Goal: Information Seeking & Learning: Learn about a topic

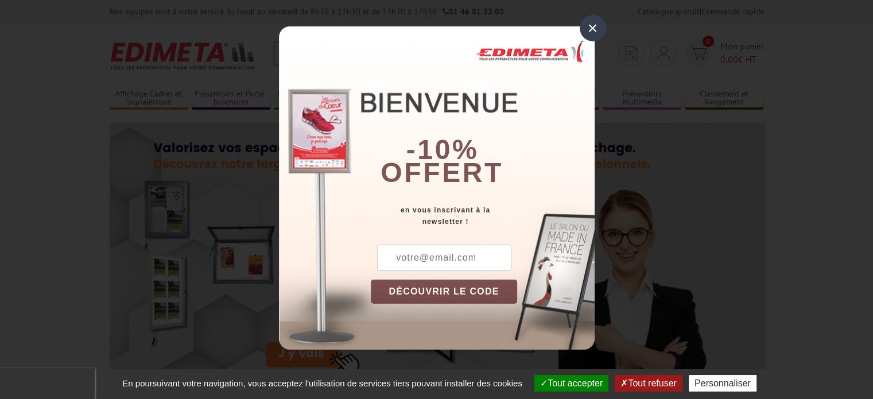
click at [594, 28] on div "×" at bounding box center [592, 28] width 26 height 26
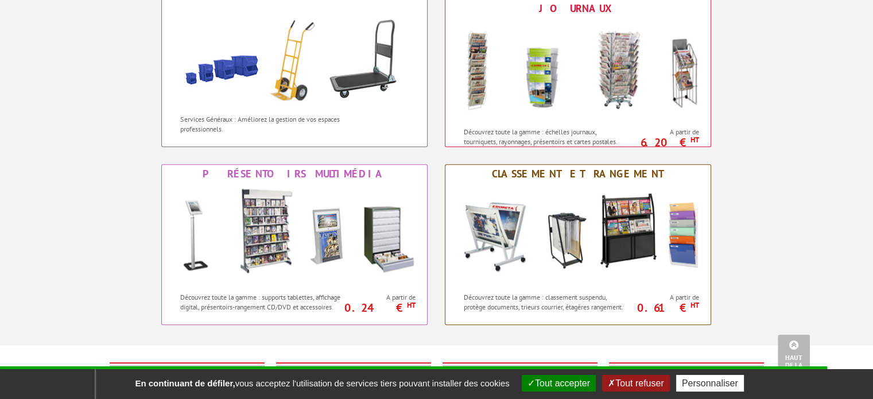
scroll to position [975, 0]
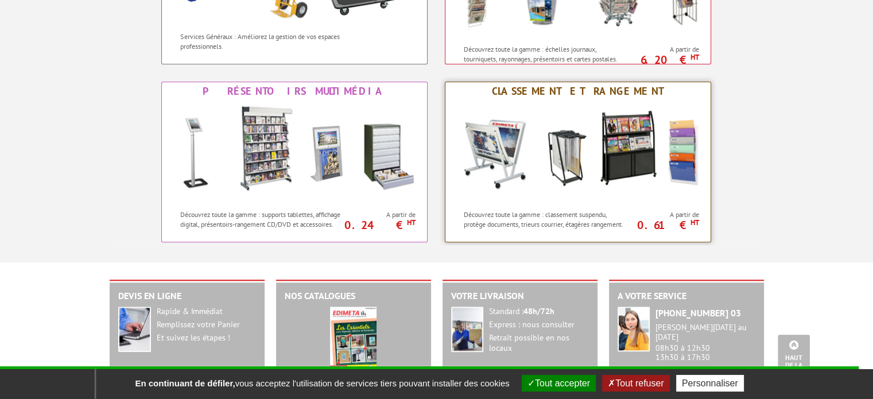
click at [689, 149] on img at bounding box center [578, 151] width 252 height 103
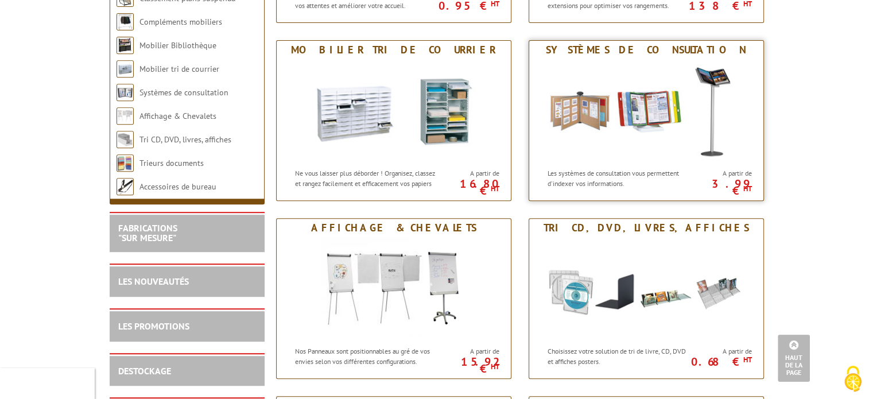
scroll to position [516, 0]
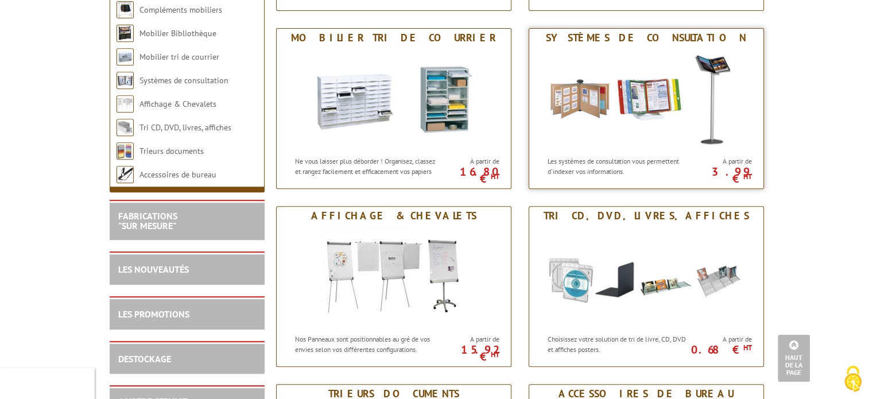
click at [630, 130] on img at bounding box center [646, 98] width 212 height 103
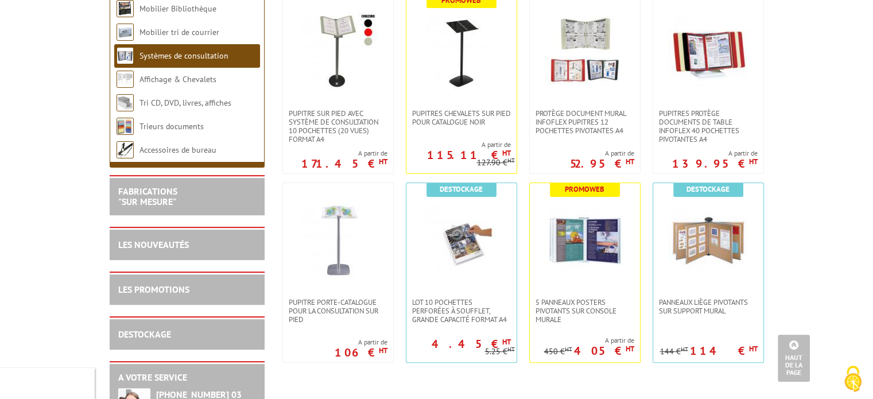
scroll to position [138, 0]
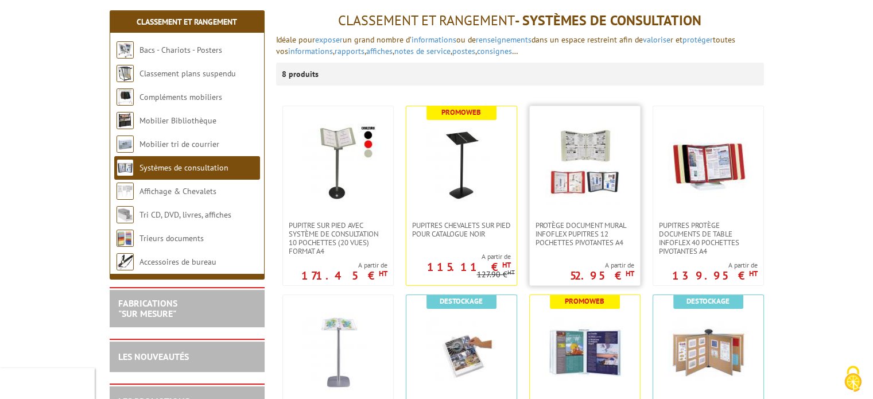
click at [598, 192] on img at bounding box center [584, 163] width 79 height 80
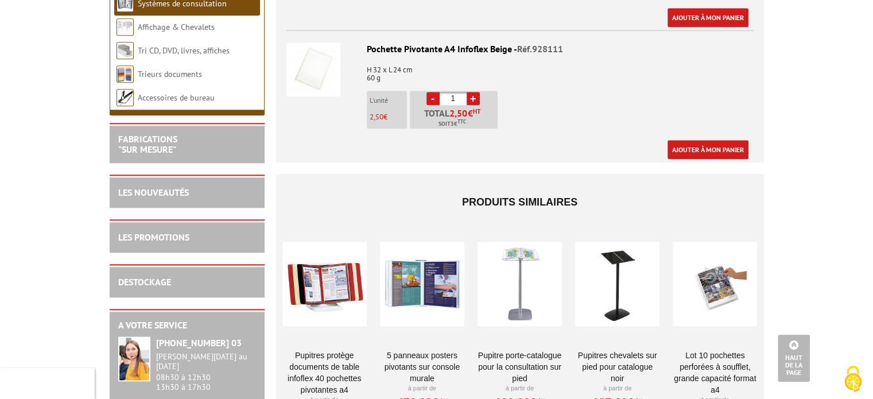
scroll to position [1320, 0]
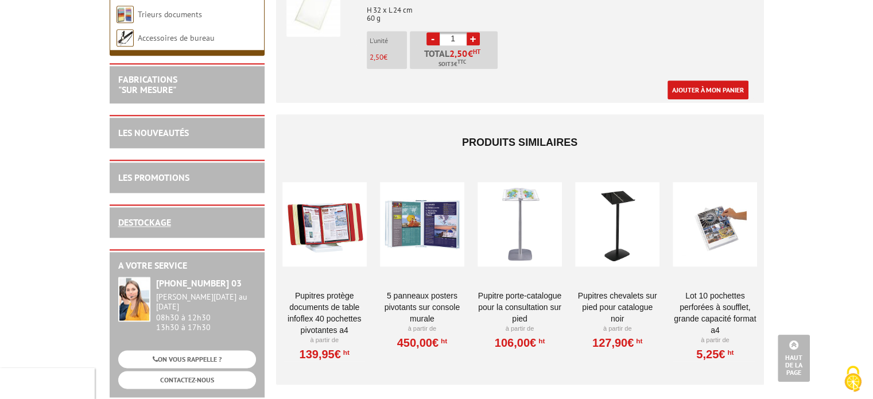
click at [130, 216] on link "DESTOCKAGE" at bounding box center [144, 221] width 53 height 11
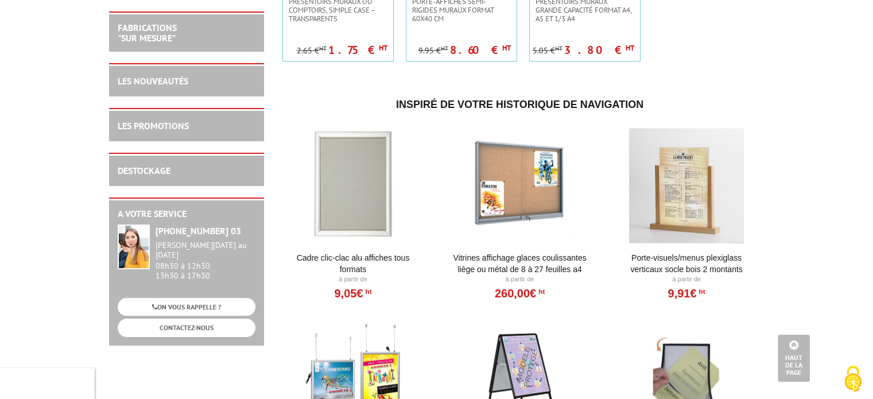
scroll to position [2238, 0]
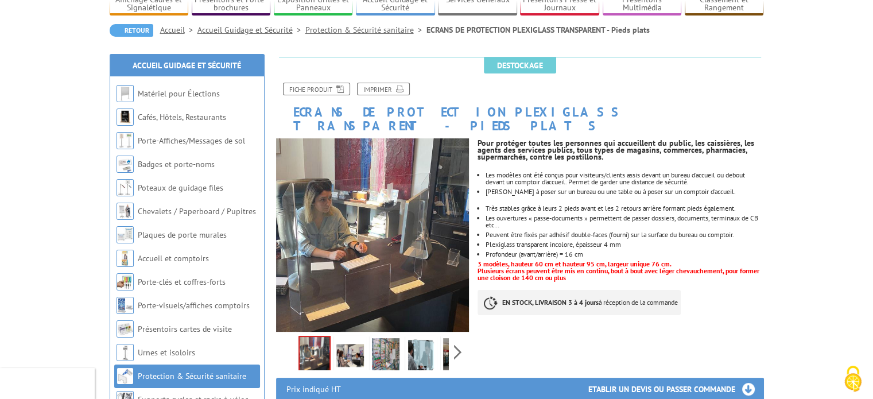
scroll to position [115, 0]
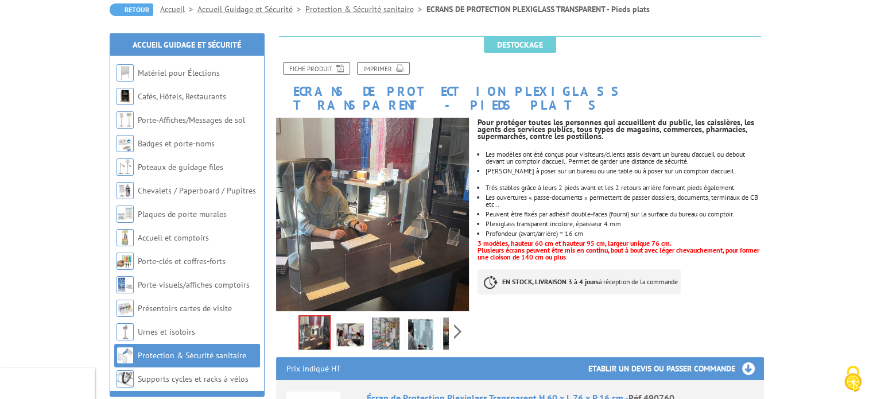
click at [344, 317] on img at bounding box center [350, 335] width 28 height 36
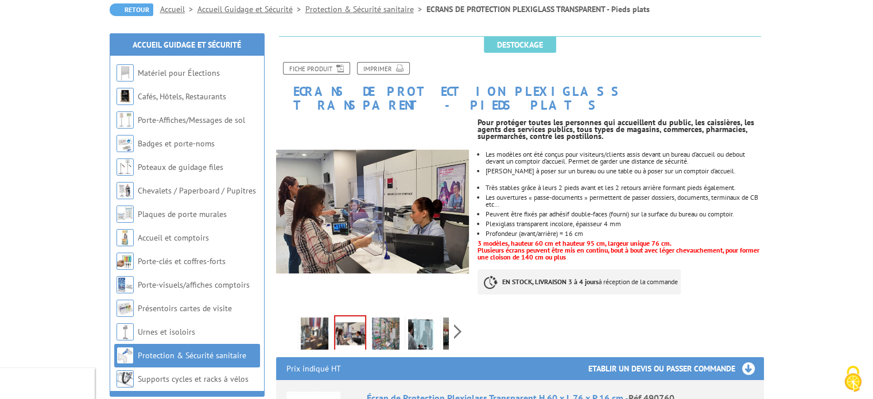
click at [386, 323] on img at bounding box center [386, 335] width 28 height 36
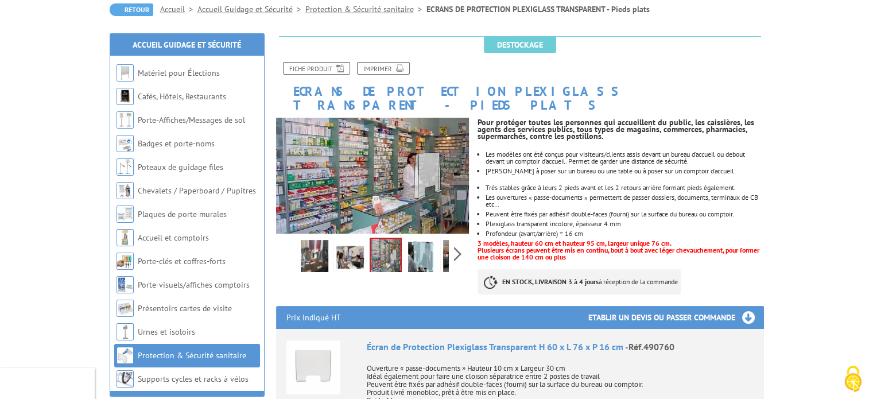
click at [422, 329] on li "Écran de Protection Plexiglass Transparent H 60 x L 76 x P 16 cm - Réf.490760 O…" at bounding box center [519, 405] width 467 height 153
click at [415, 244] on img at bounding box center [421, 258] width 28 height 36
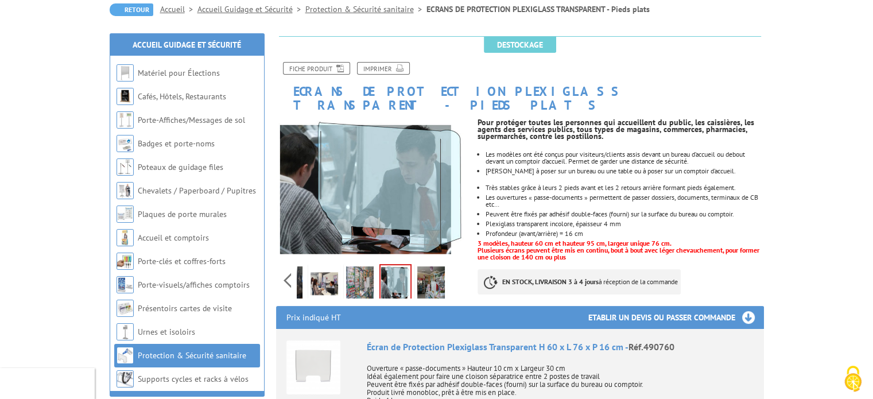
click at [458, 265] on div "Previous Next" at bounding box center [372, 280] width 193 height 40
click at [433, 266] on img at bounding box center [431, 284] width 28 height 36
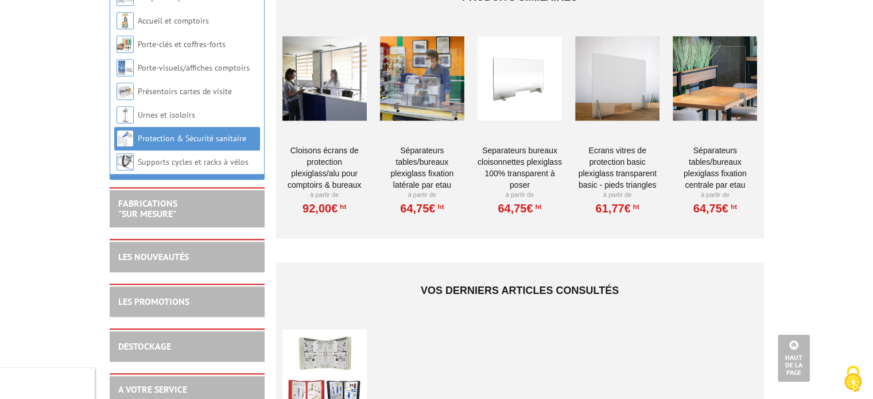
scroll to position [1148, 0]
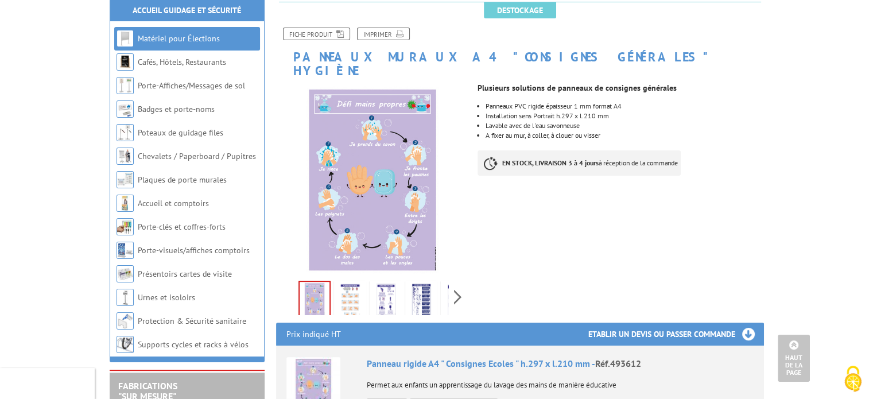
scroll to position [115, 0]
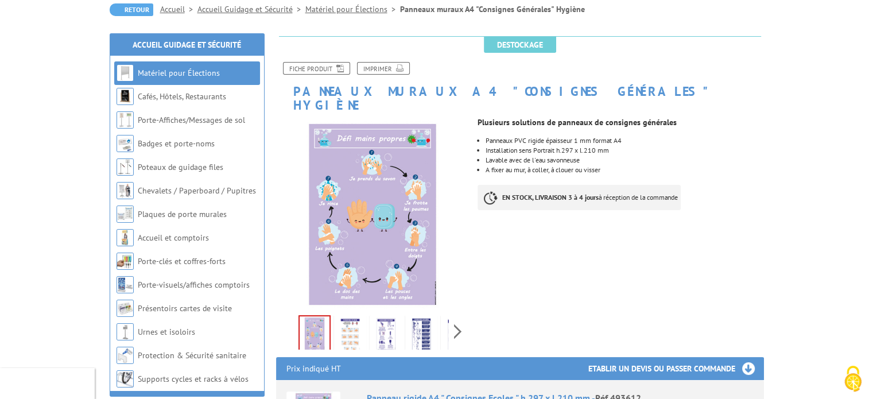
click at [348, 326] on img at bounding box center [350, 335] width 28 height 36
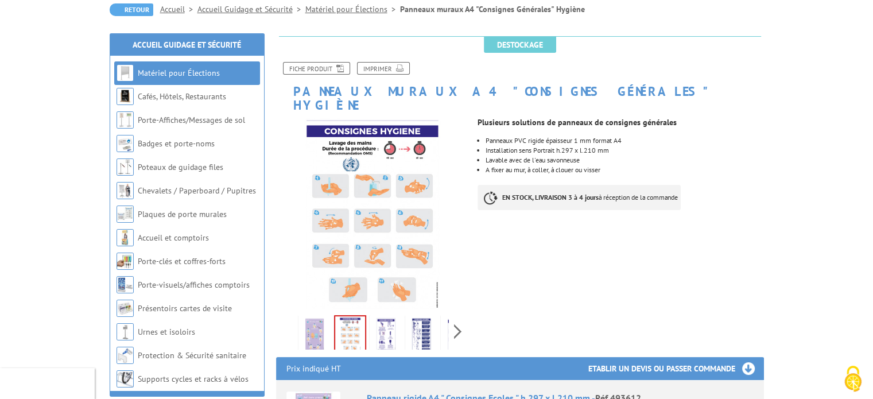
click at [380, 318] on img at bounding box center [386, 335] width 28 height 36
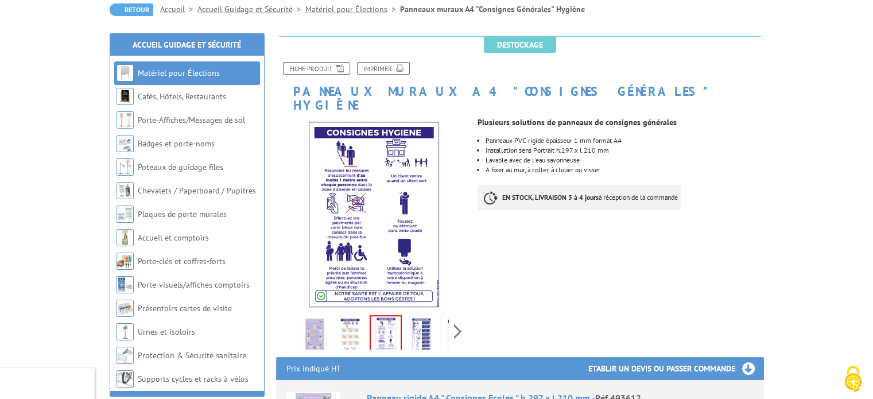
click at [419, 317] on img at bounding box center [421, 335] width 28 height 36
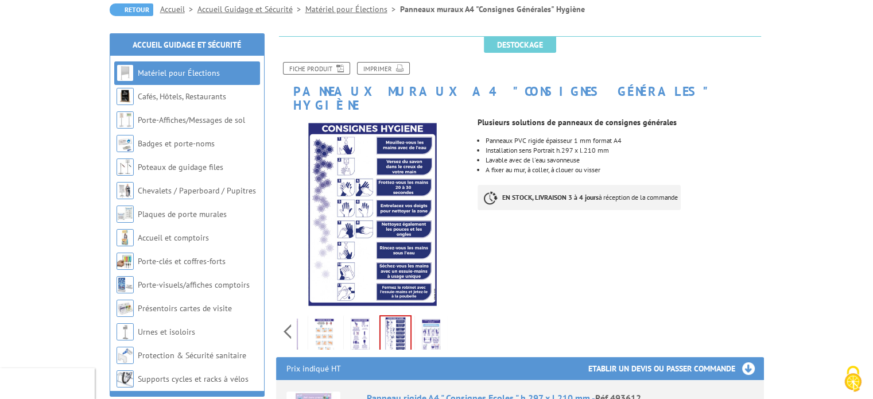
click at [453, 320] on div "Previous Next" at bounding box center [372, 331] width 193 height 40
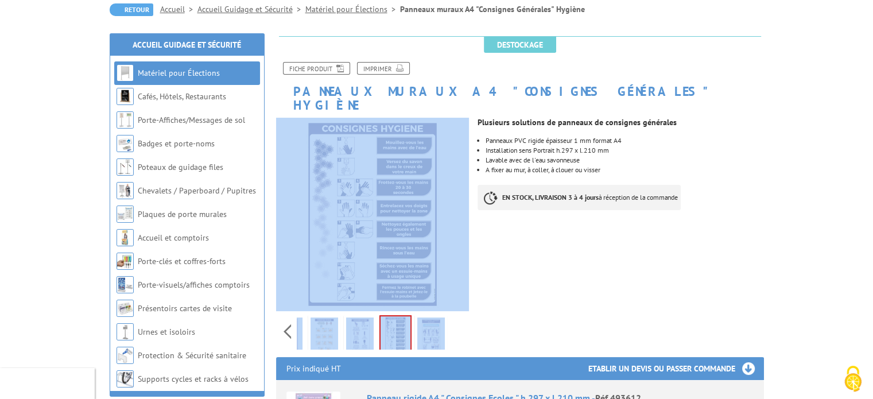
click at [453, 320] on div "Previous Next" at bounding box center [372, 331] width 193 height 40
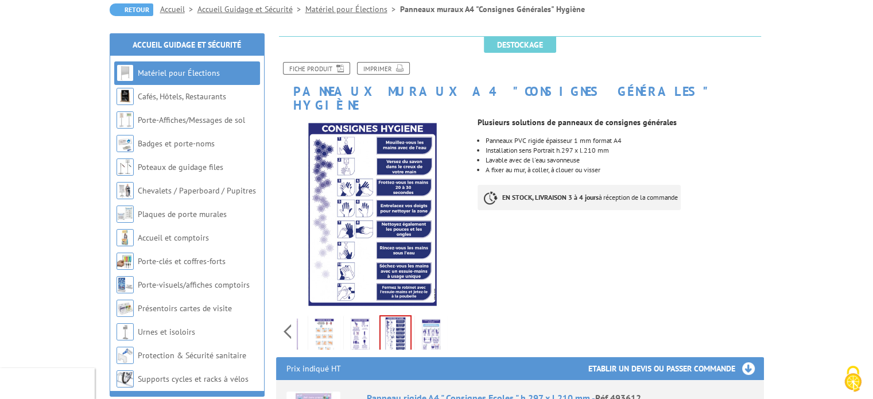
click at [421, 324] on img at bounding box center [431, 335] width 28 height 36
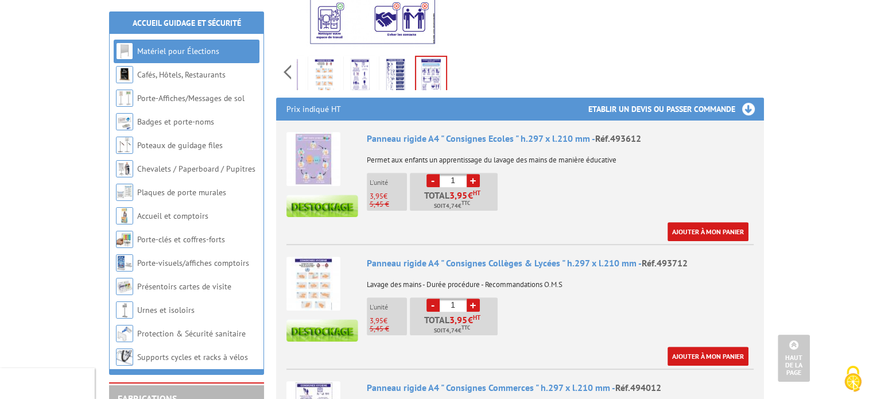
scroll to position [402, 0]
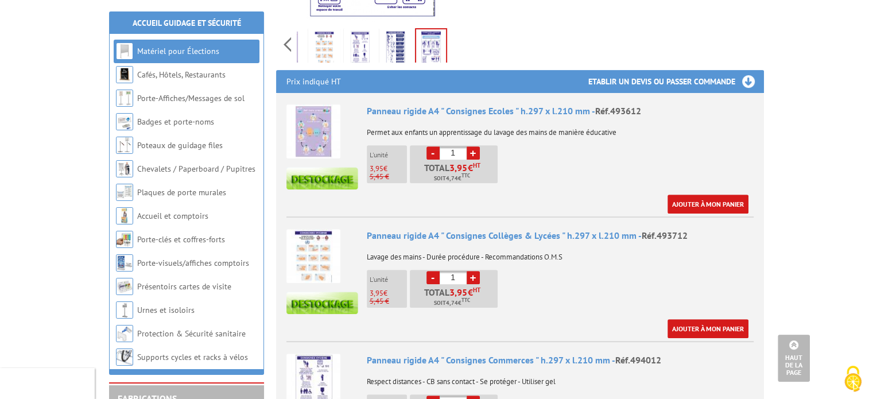
click at [310, 118] on img at bounding box center [313, 131] width 54 height 54
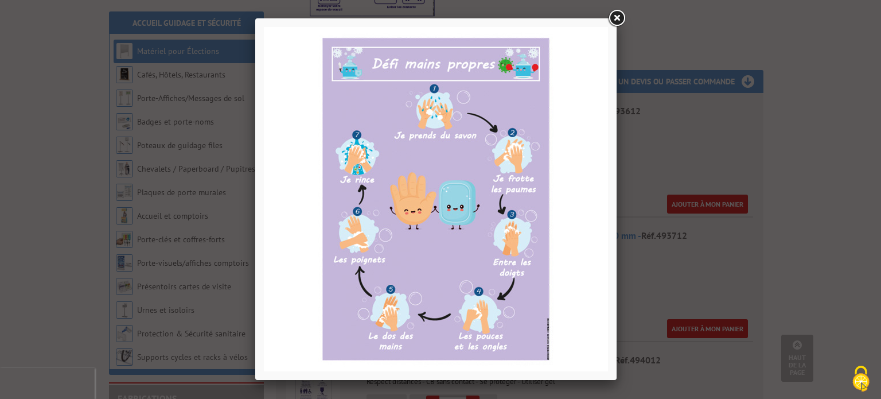
click at [615, 20] on link at bounding box center [616, 18] width 21 height 21
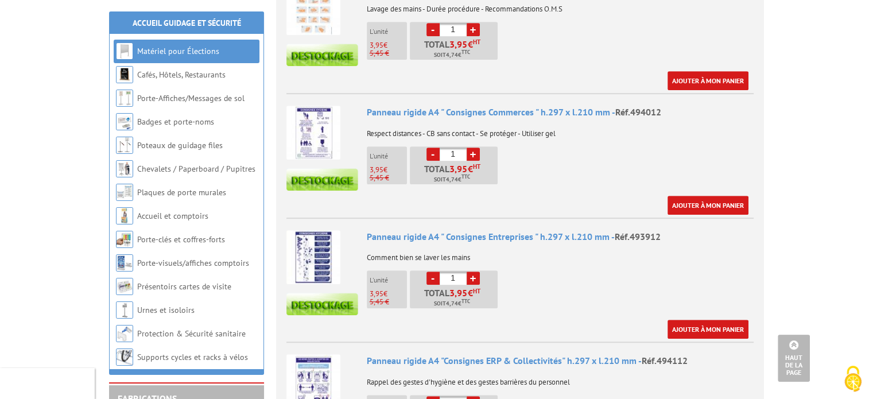
scroll to position [746, 0]
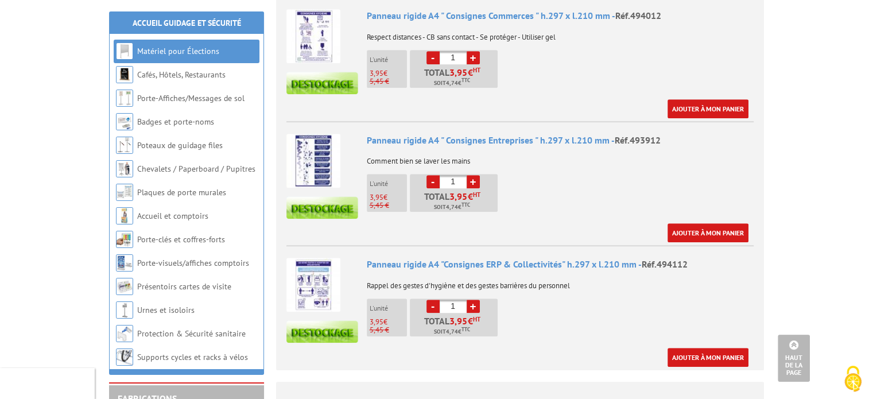
click at [319, 287] on img at bounding box center [313, 285] width 54 height 54
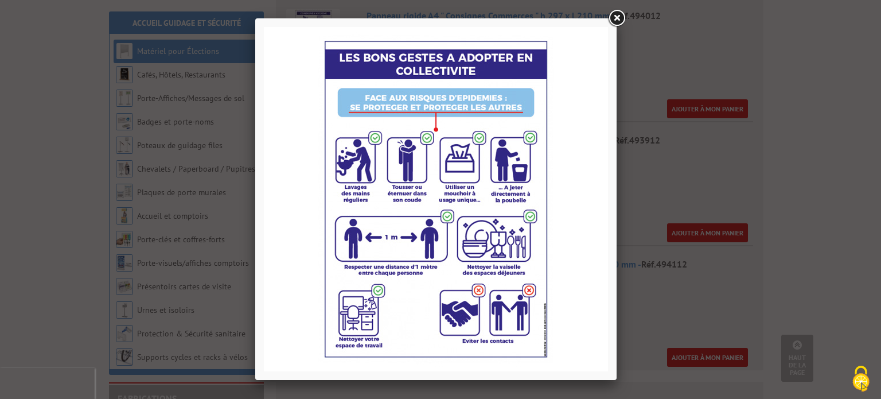
click at [617, 17] on link at bounding box center [616, 18] width 21 height 21
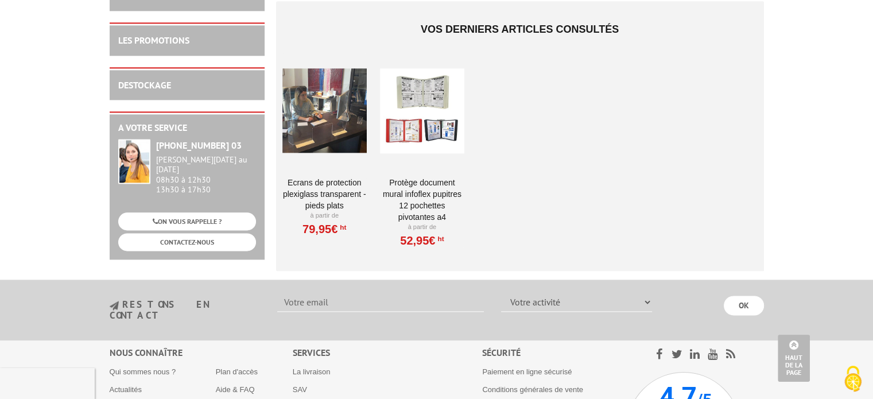
scroll to position [1434, 0]
